Goal: Information Seeking & Learning: Learn about a topic

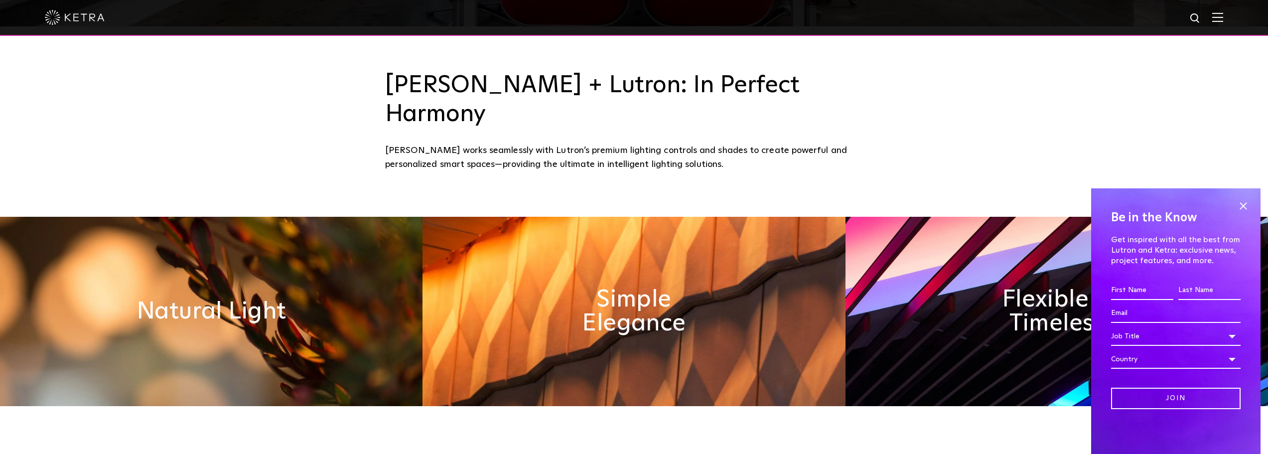
scroll to position [498, 0]
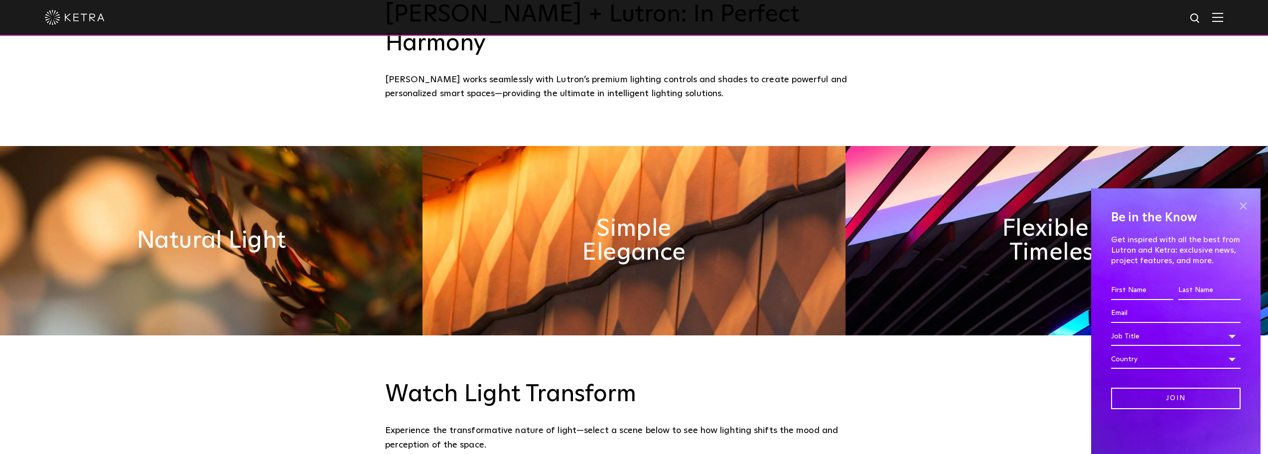
click at [1241, 203] on span at bounding box center [1242, 205] width 15 height 15
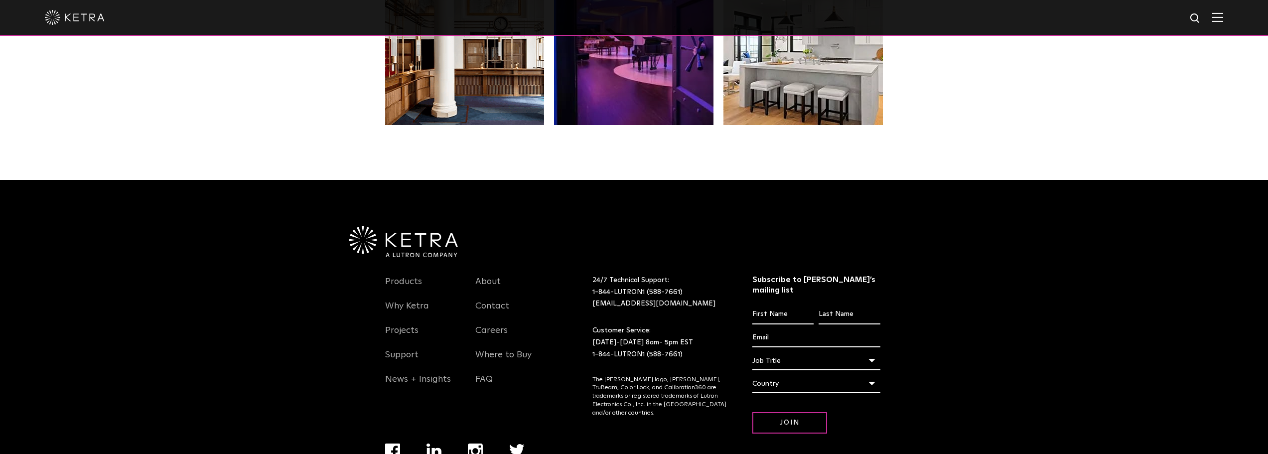
scroll to position [2092, 0]
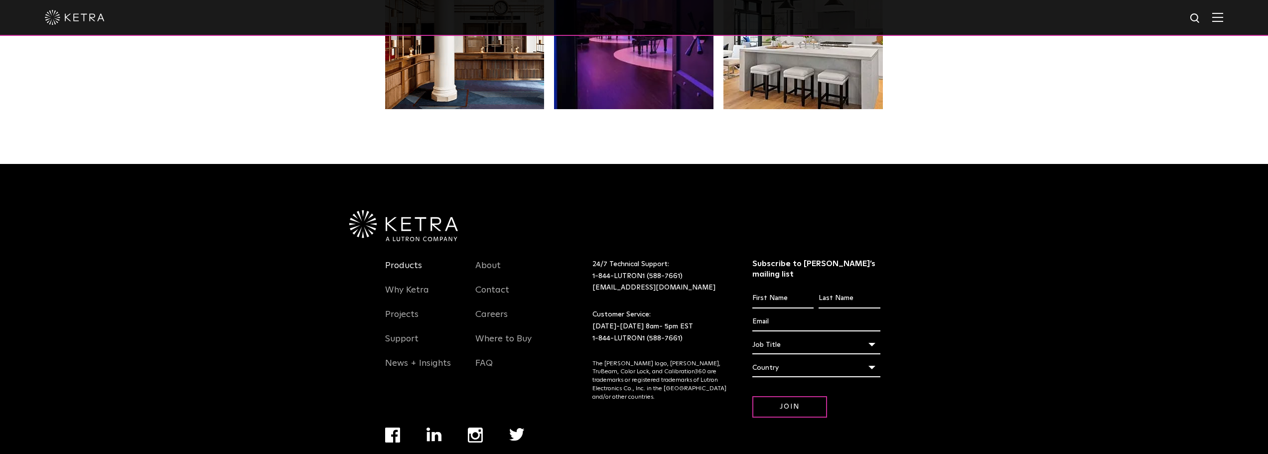
click at [395, 260] on link "Products" at bounding box center [403, 271] width 37 height 23
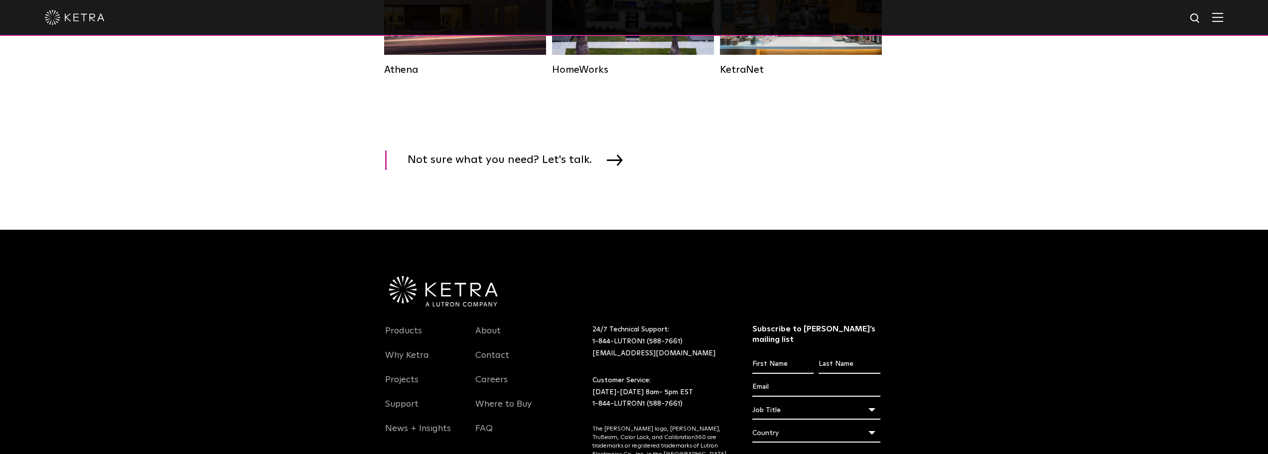
scroll to position [1693, 0]
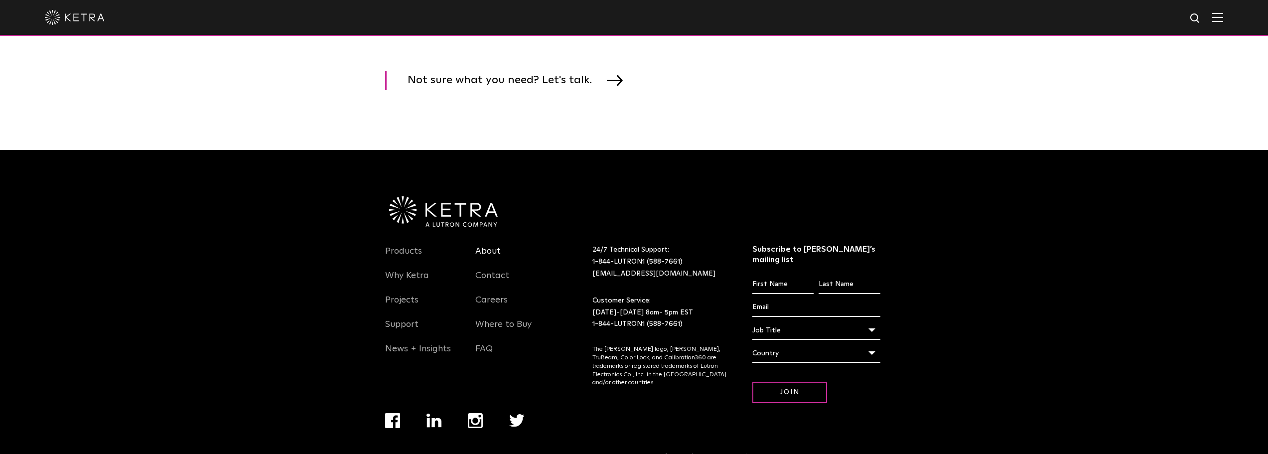
click at [486, 268] on link "About" at bounding box center [487, 257] width 25 height 23
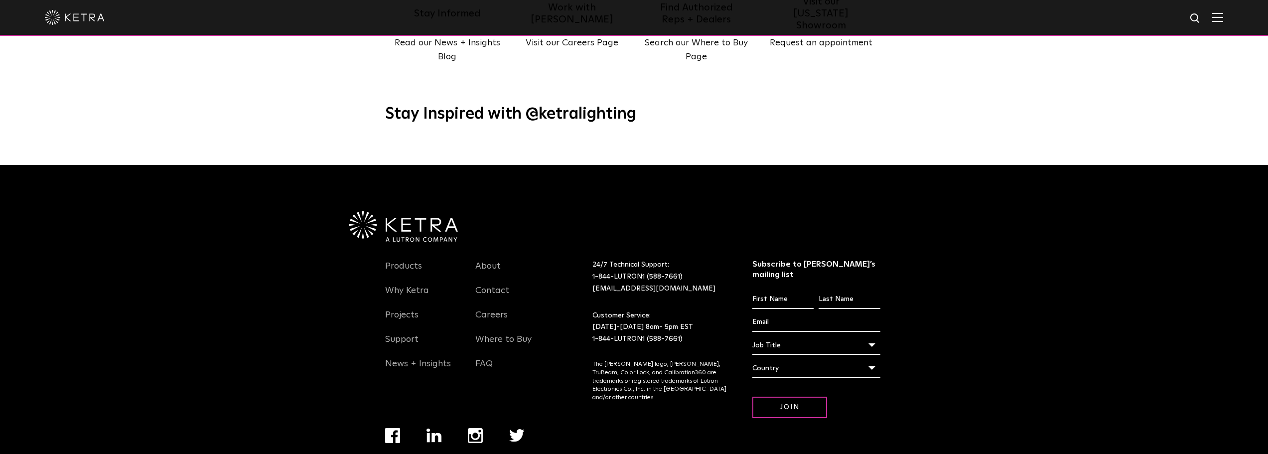
scroll to position [1284, 0]
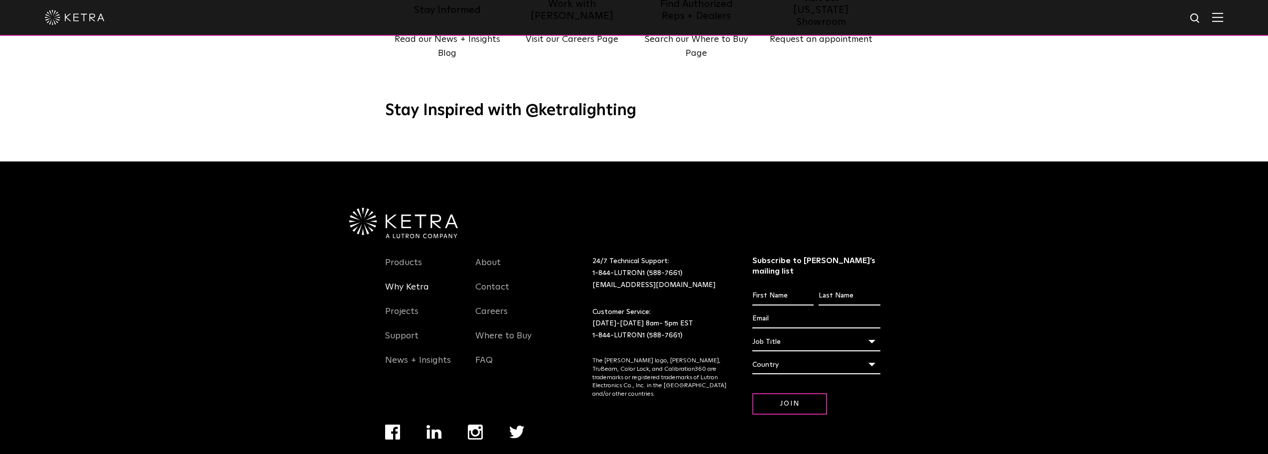
click at [412, 281] on link "Why Ketra" at bounding box center [407, 292] width 44 height 23
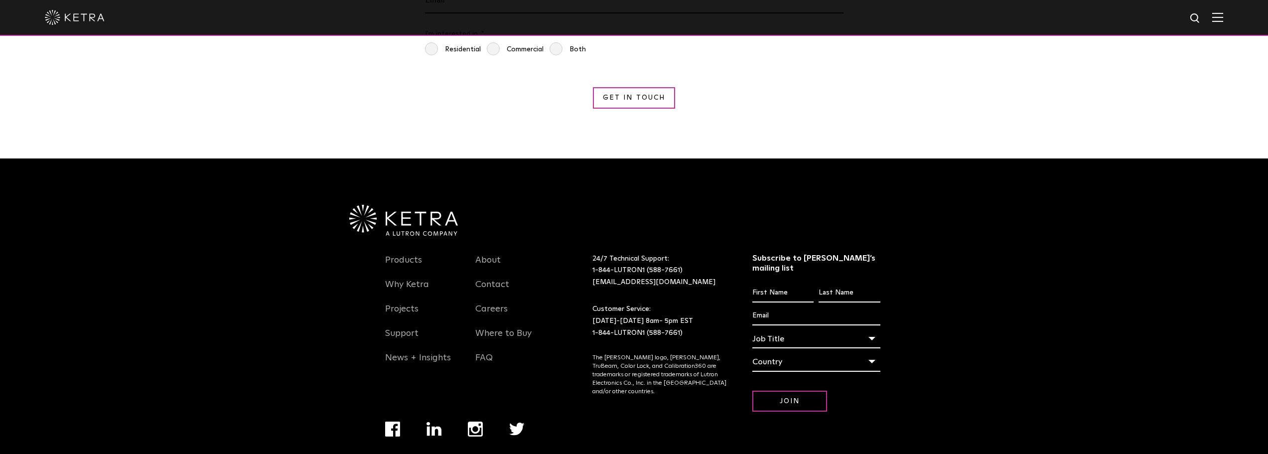
scroll to position [1878, 0]
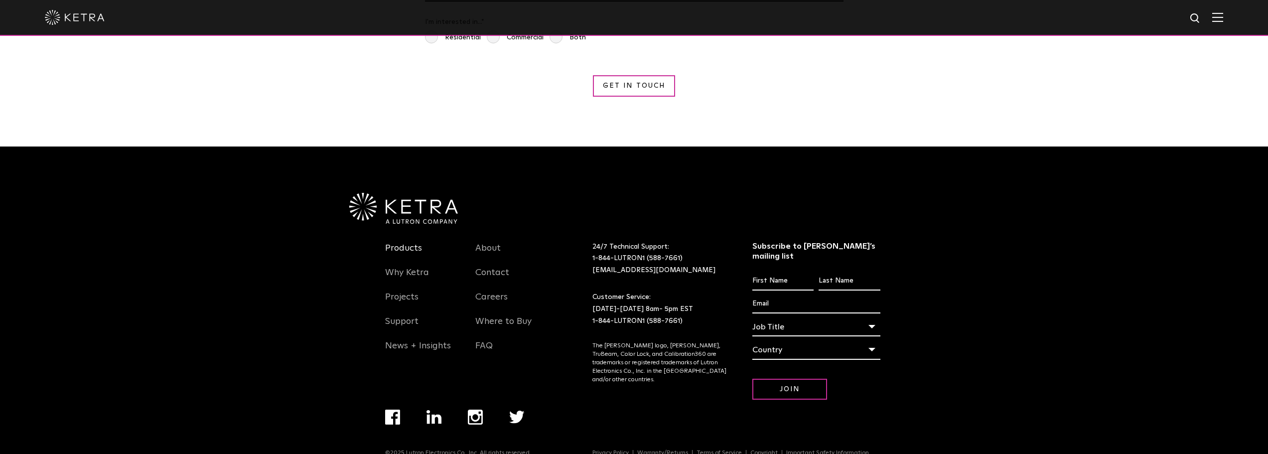
click at [413, 243] on link "Products" at bounding box center [403, 254] width 37 height 23
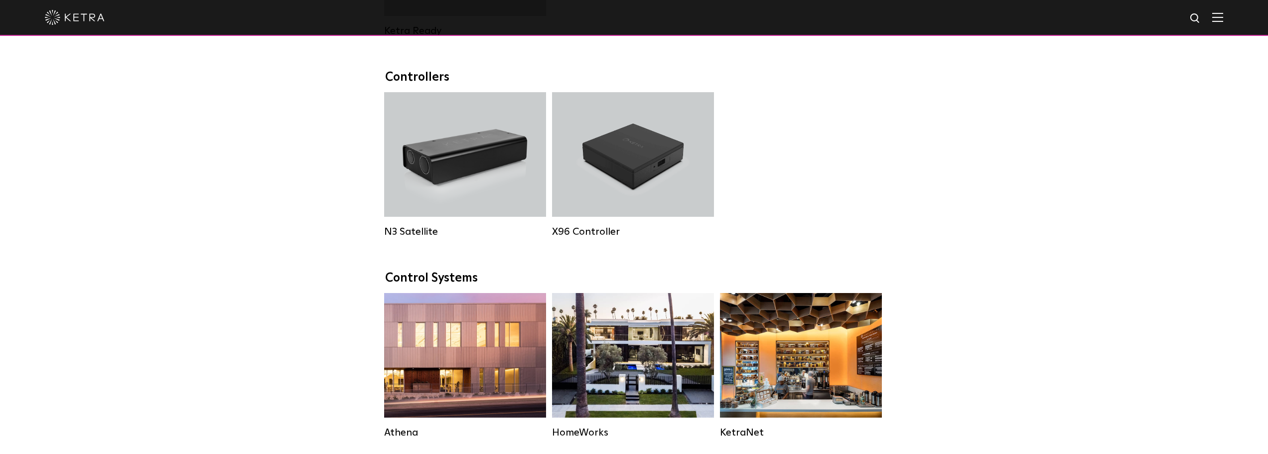
scroll to position [1295, 0]
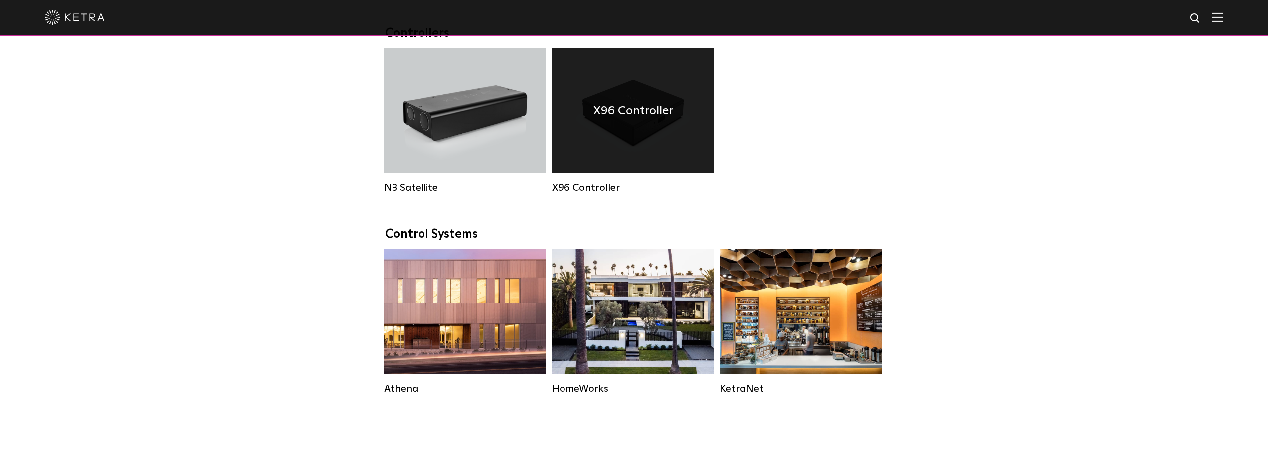
click at [614, 133] on div "X96 Controller" at bounding box center [633, 110] width 162 height 125
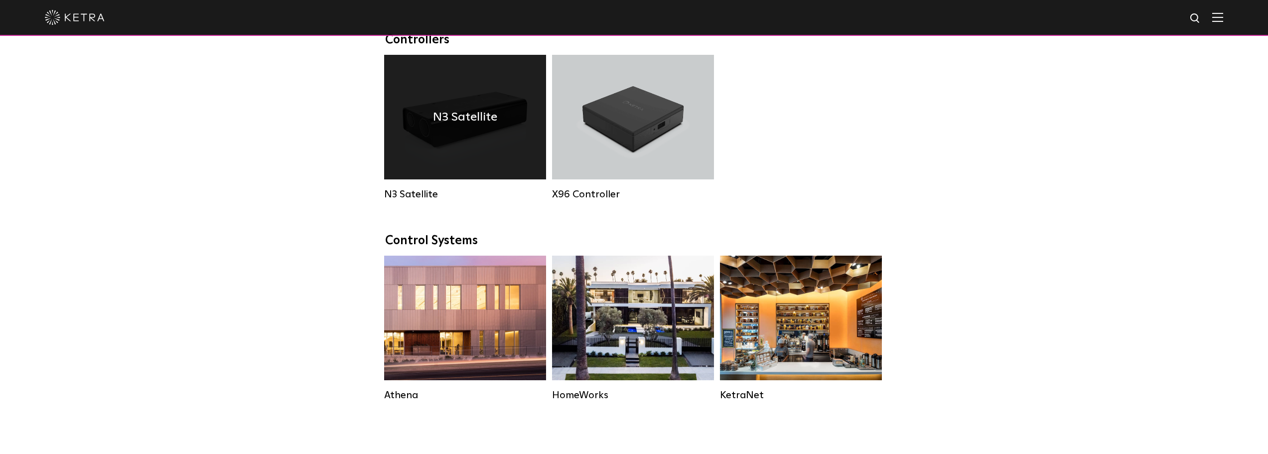
click at [489, 176] on div "N3 Satellite" at bounding box center [465, 117] width 162 height 125
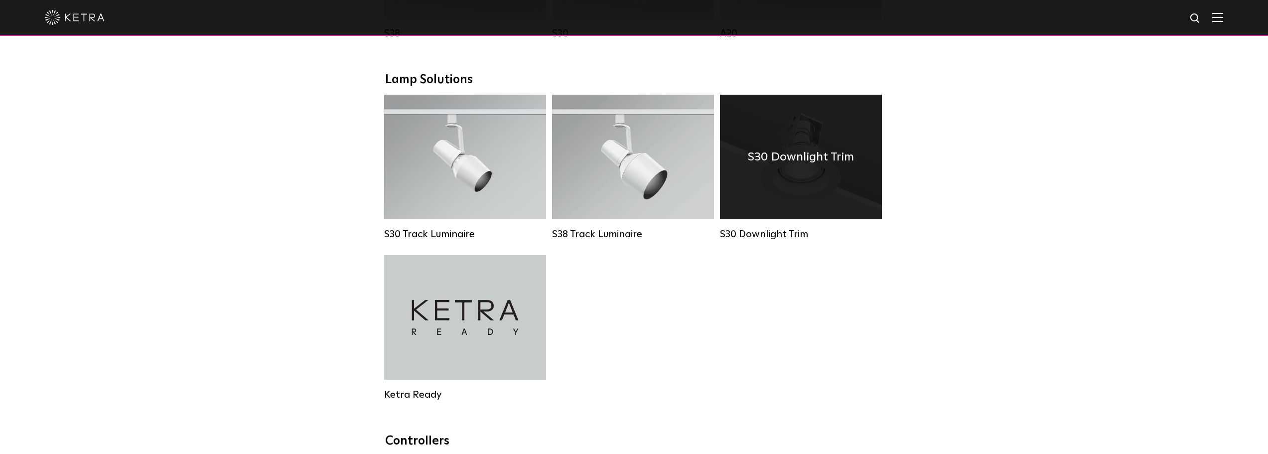
scroll to position [890, 0]
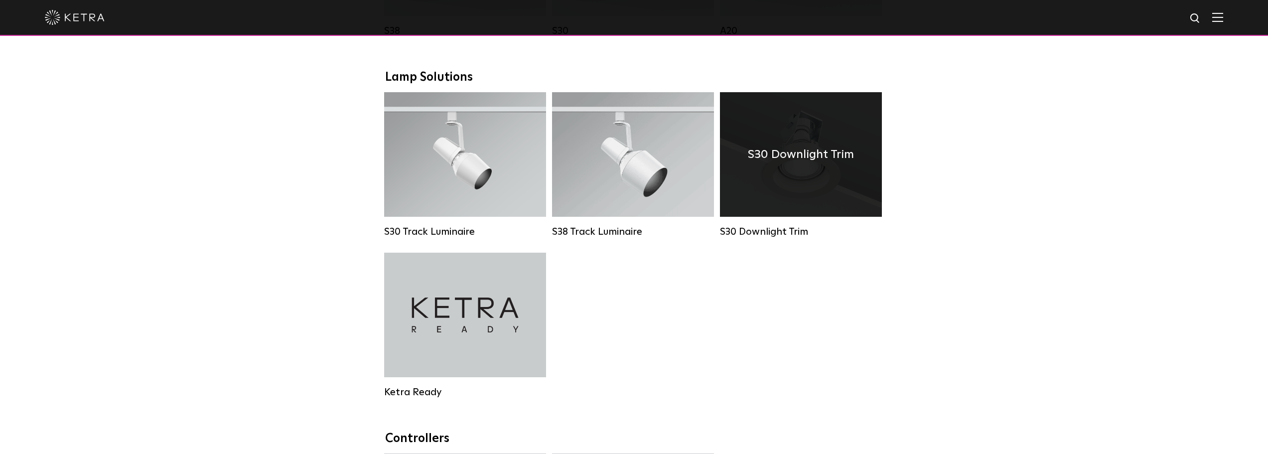
click at [828, 181] on div "S30 Downlight Trim" at bounding box center [801, 154] width 162 height 125
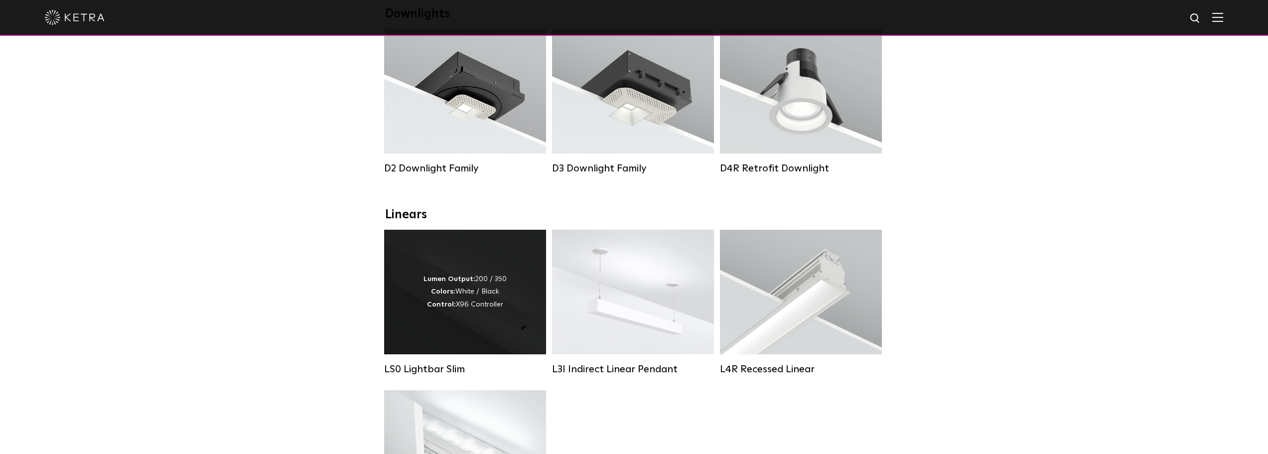
scroll to position [146, 0]
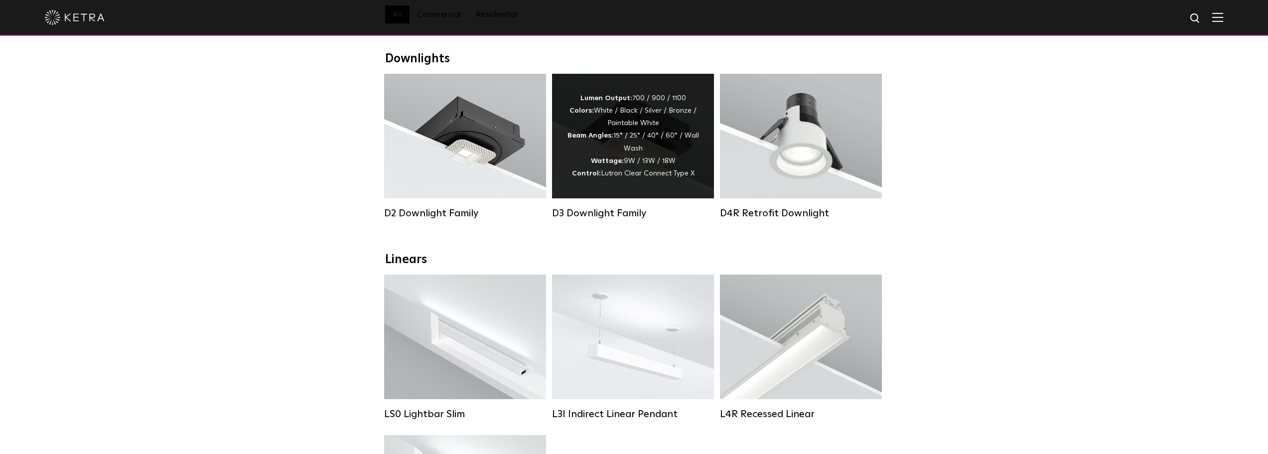
click at [691, 93] on div "Lumen Output: 700 / 900 / 1100 Colors: White / Black / Silver / Bronze / Painta…" at bounding box center [633, 136] width 162 height 125
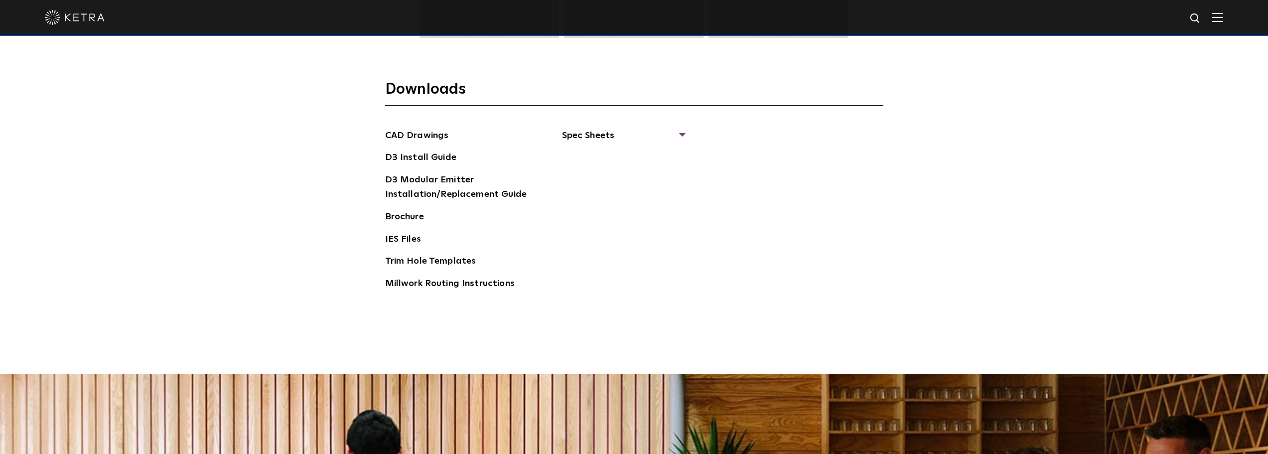
scroll to position [1594, 0]
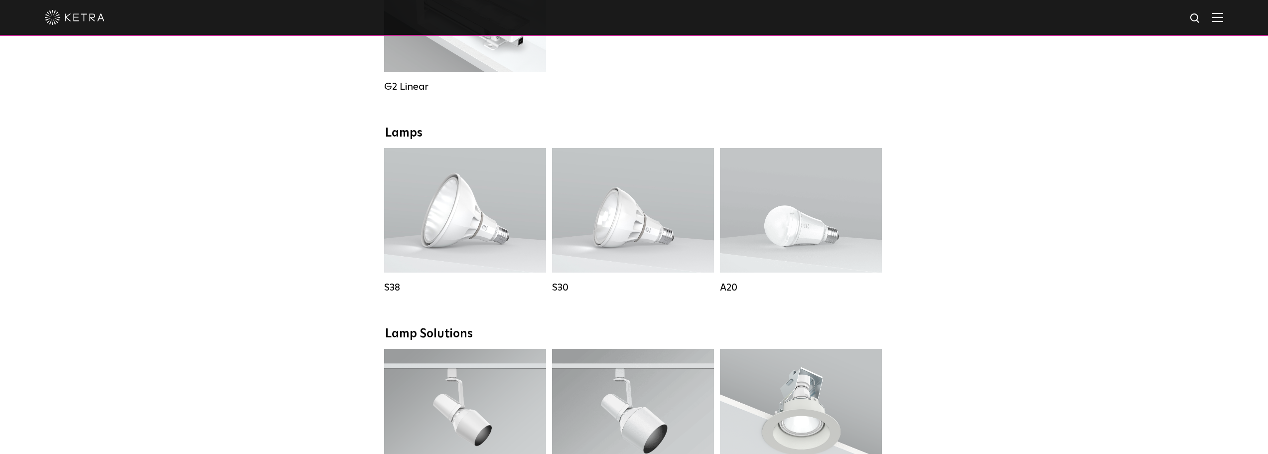
scroll to position [644, 0]
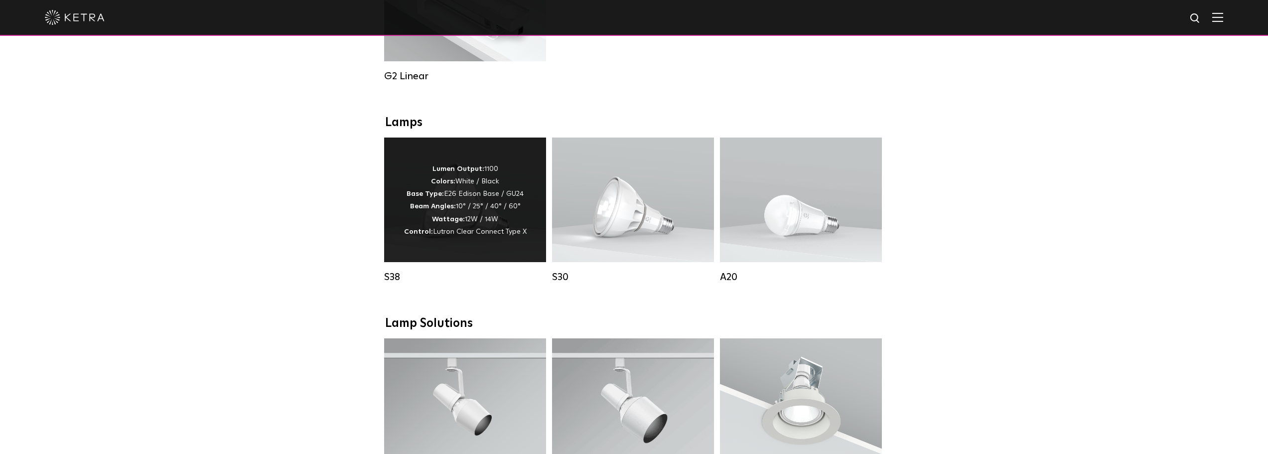
click at [526, 216] on div "Lumen Output: 1100 Colors: White / Black Base Type: E26 Edison Base / GU24 Beam…" at bounding box center [465, 199] width 162 height 125
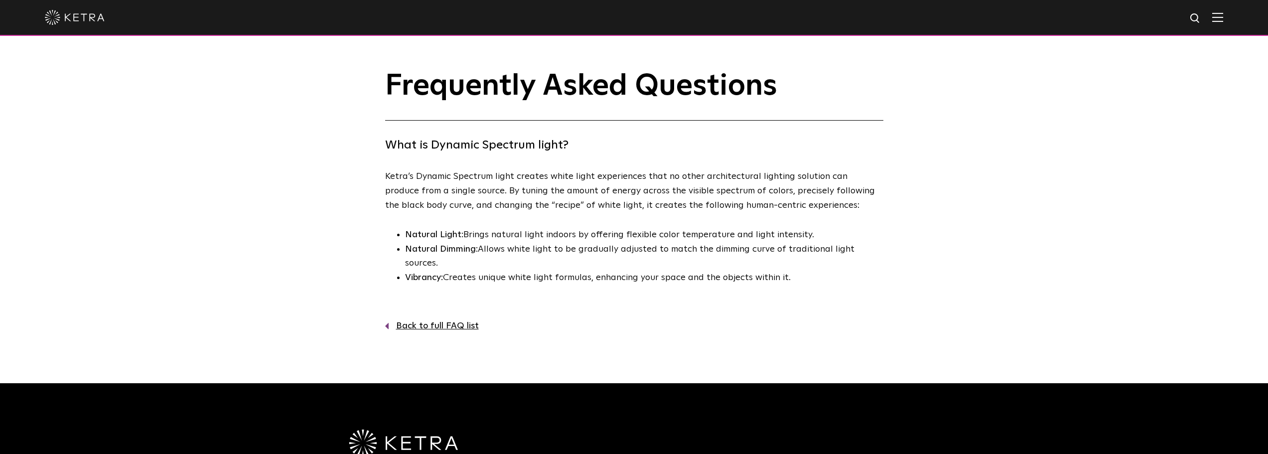
click at [456, 319] on link "Back to full FAQ list" at bounding box center [634, 326] width 498 height 14
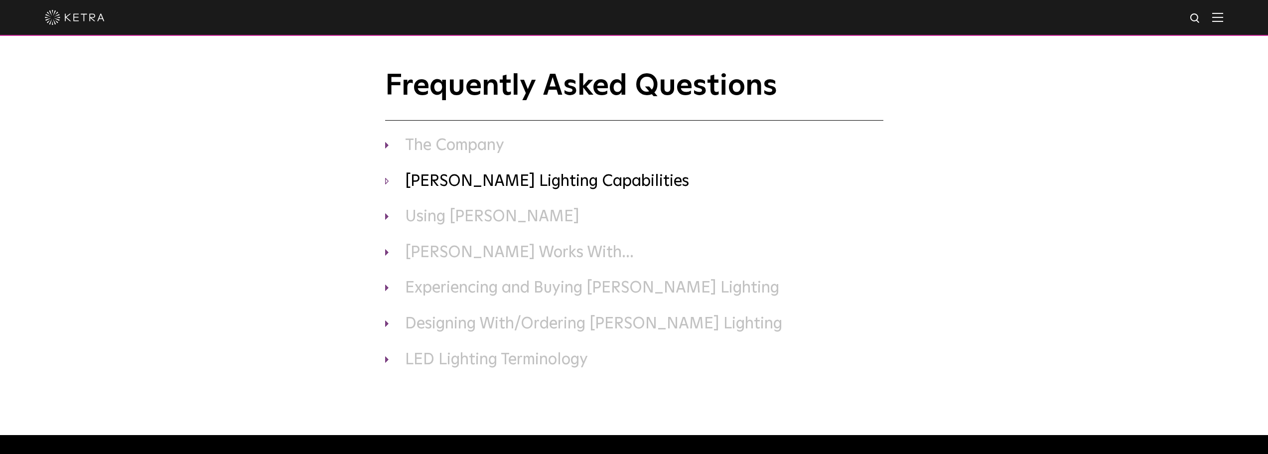
click at [589, 188] on h3 "[PERSON_NAME] Lighting Capabilities" at bounding box center [634, 181] width 498 height 21
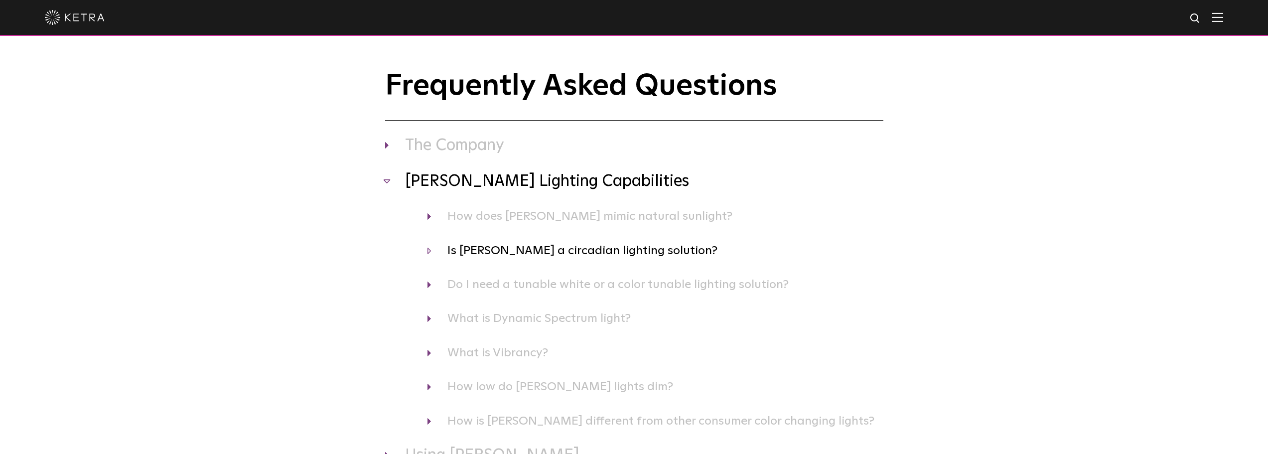
click at [584, 255] on h4 "Is [PERSON_NAME] a circadian lighting solution?" at bounding box center [655, 250] width 456 height 19
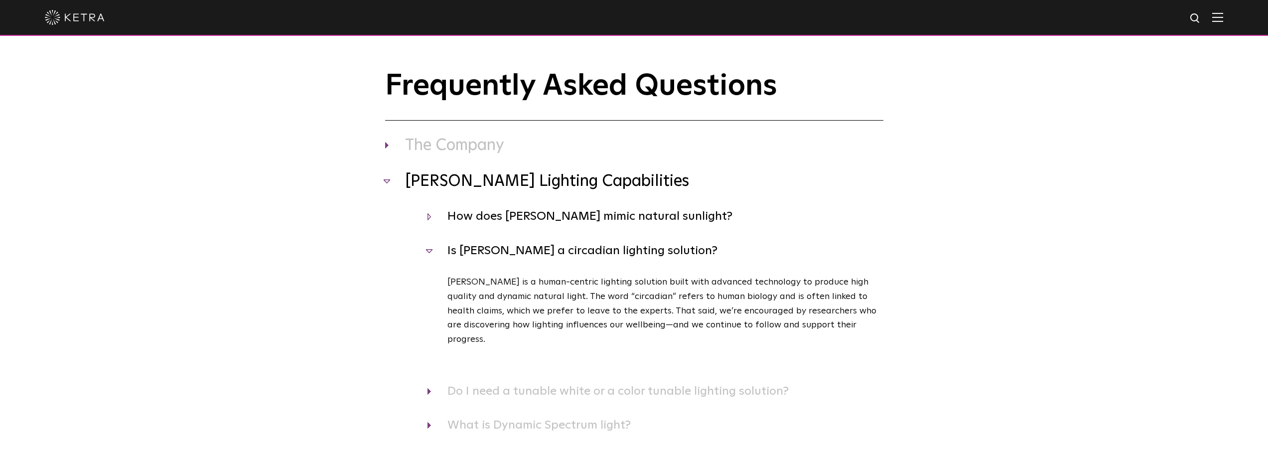
click at [572, 219] on h4 "How does [PERSON_NAME] mimic natural sunlight?" at bounding box center [655, 216] width 456 height 19
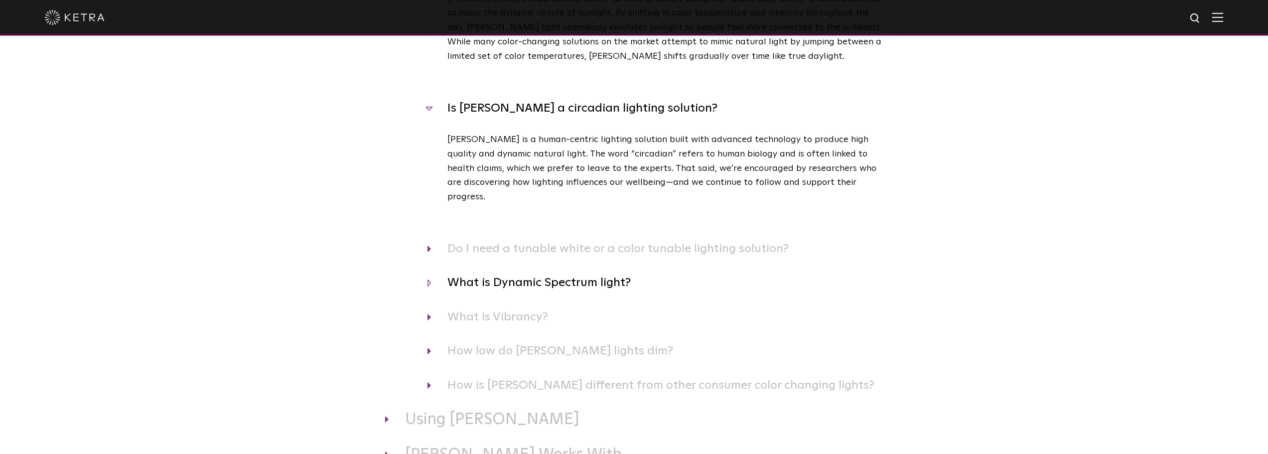
scroll to position [299, 0]
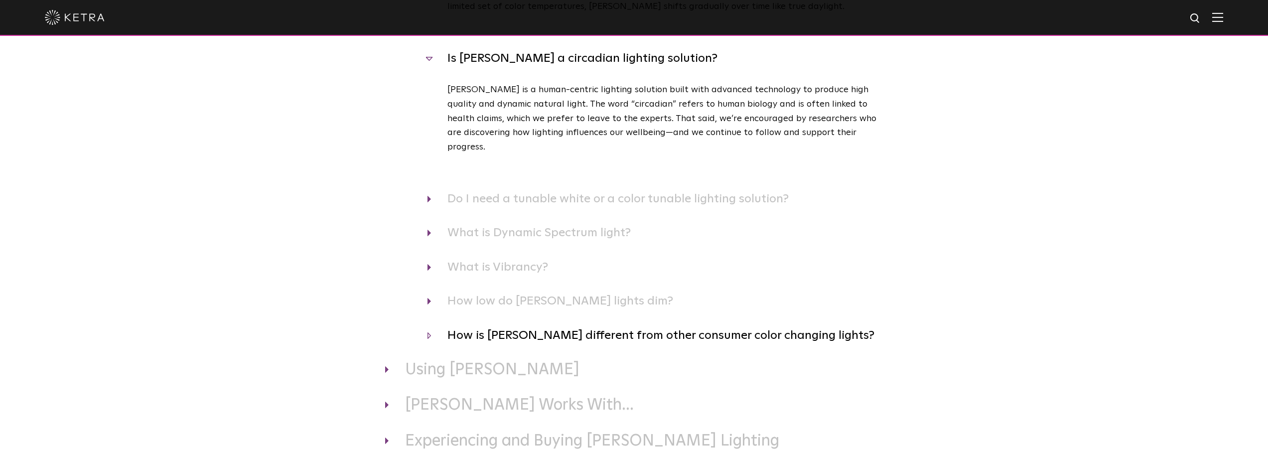
click at [587, 328] on h4 "How is [PERSON_NAME] different from other consumer color changing lights?" at bounding box center [655, 335] width 456 height 19
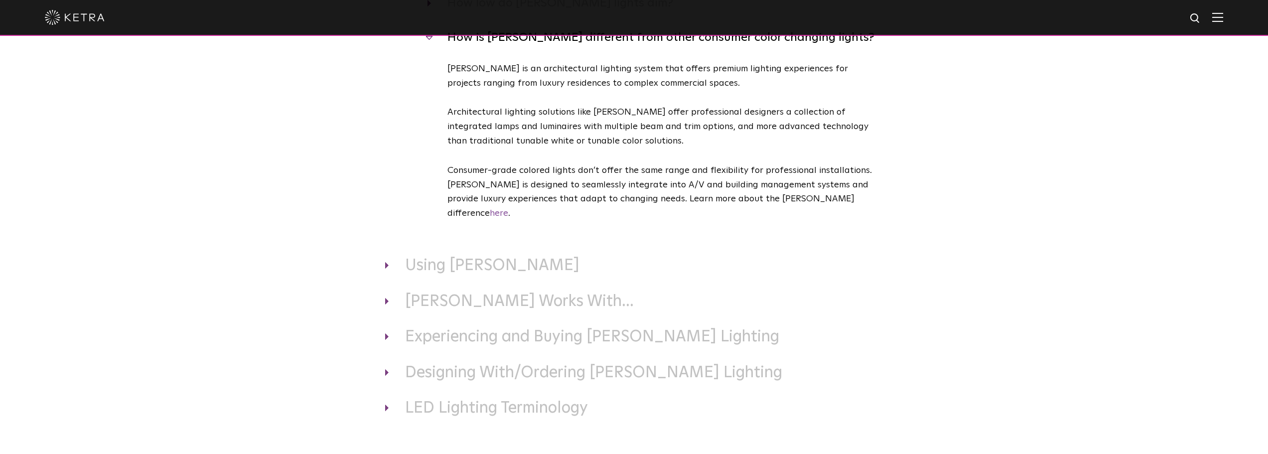
scroll to position [598, 0]
click at [487, 255] on h3 "Using [PERSON_NAME]" at bounding box center [634, 265] width 498 height 21
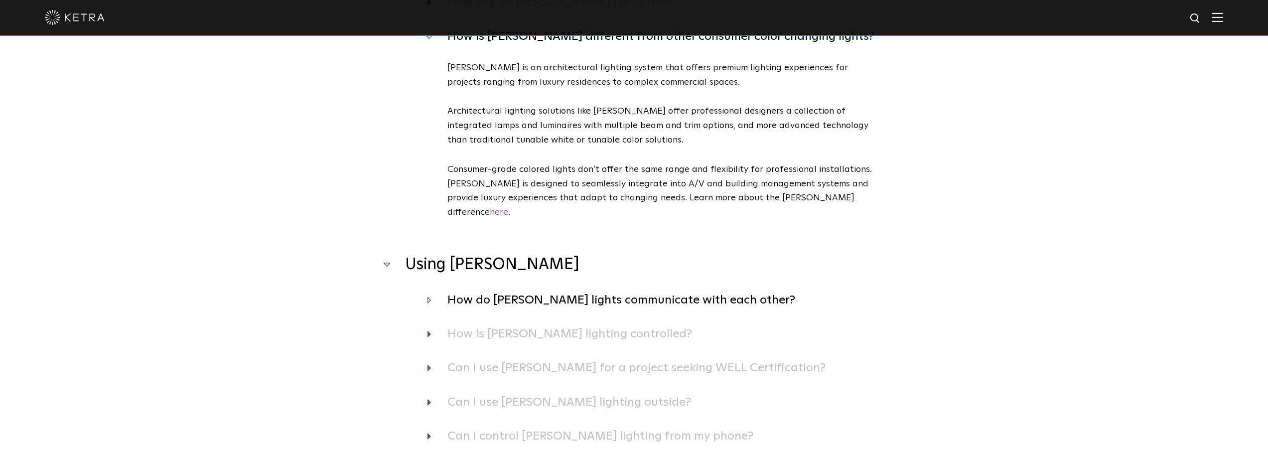
click at [551, 290] on h4 "How do [PERSON_NAME] lights communicate with each other?" at bounding box center [655, 299] width 456 height 19
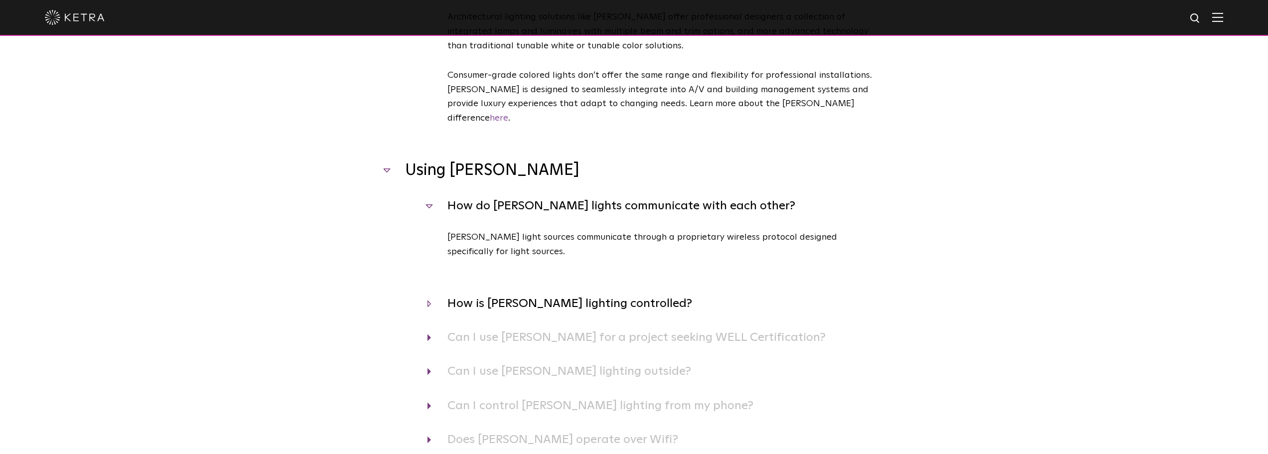
scroll to position [697, 0]
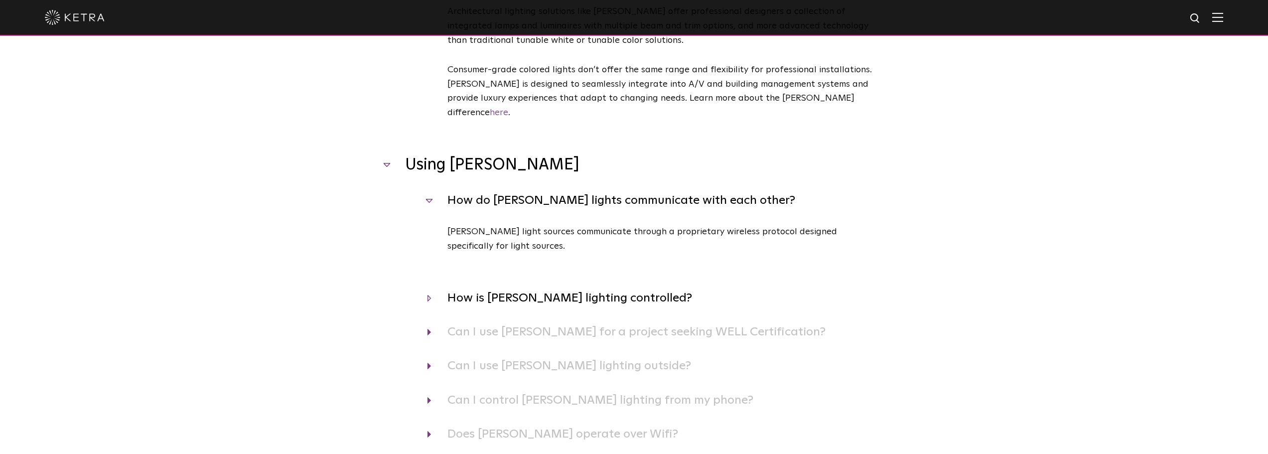
click at [550, 288] on h4 "How is [PERSON_NAME] lighting controlled?" at bounding box center [655, 297] width 456 height 19
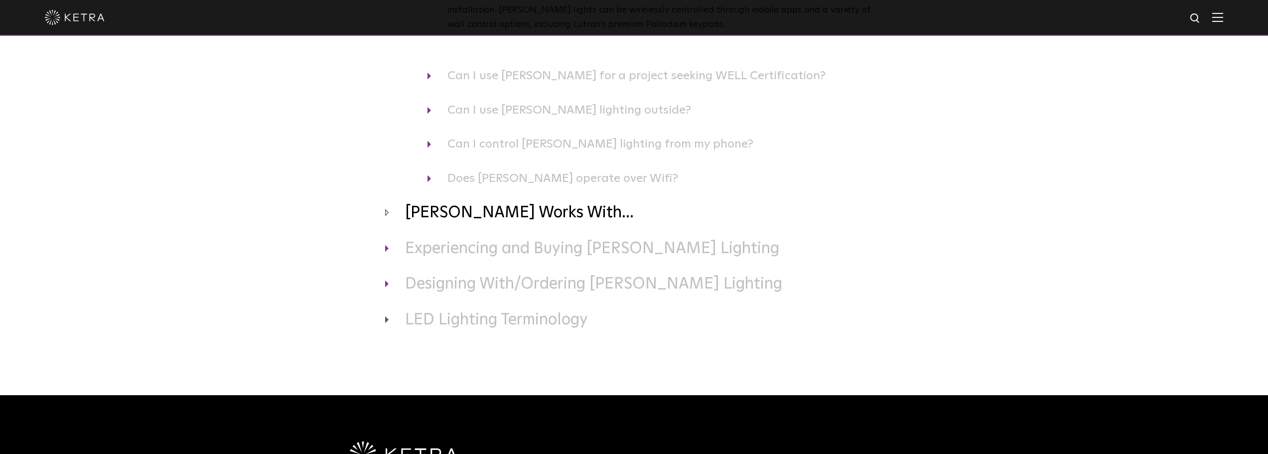
scroll to position [1046, 0]
